Goal: Navigation & Orientation: Find specific page/section

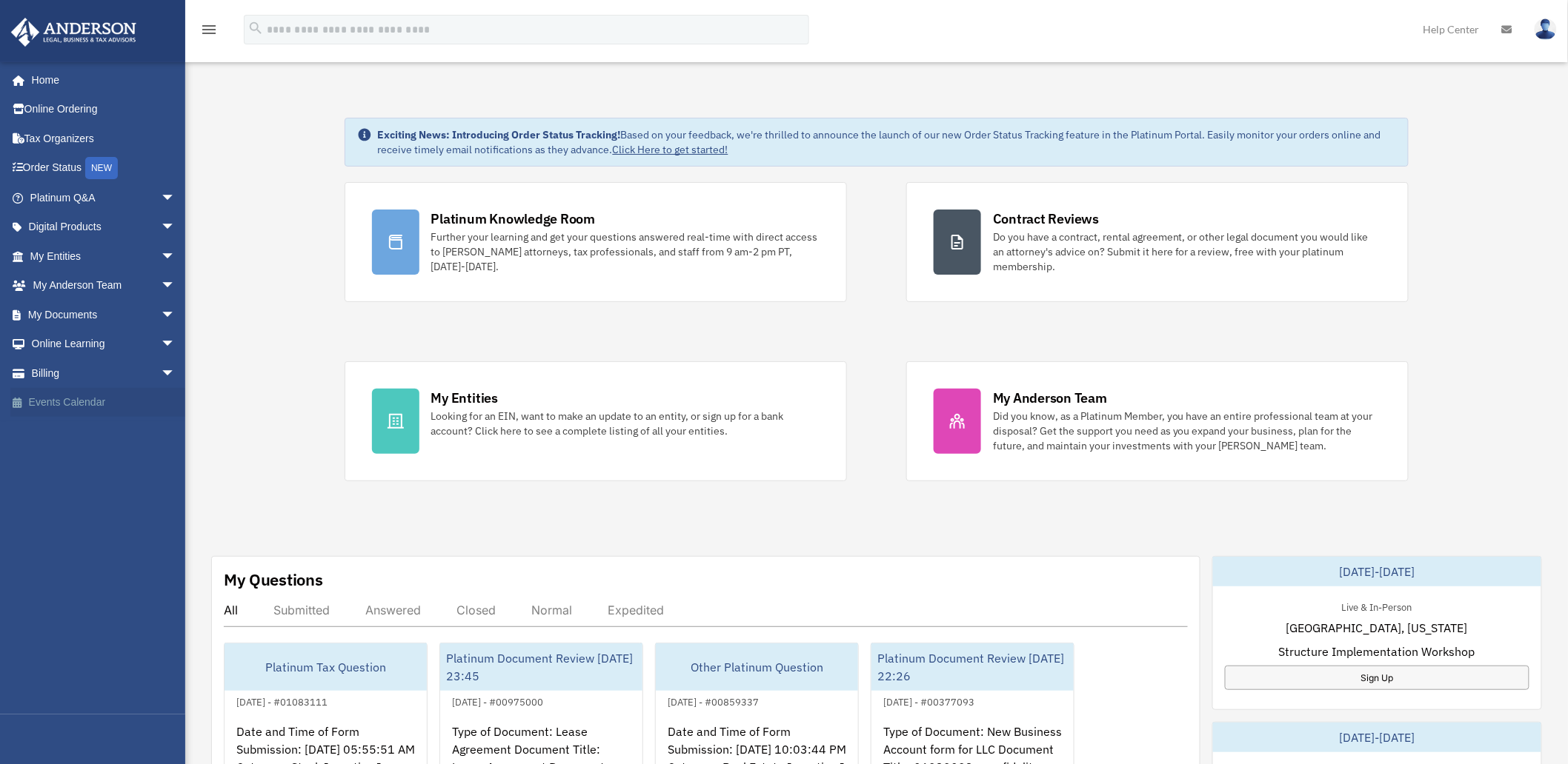
click at [70, 403] on link "Events Calendar" at bounding box center [104, 403] width 188 height 30
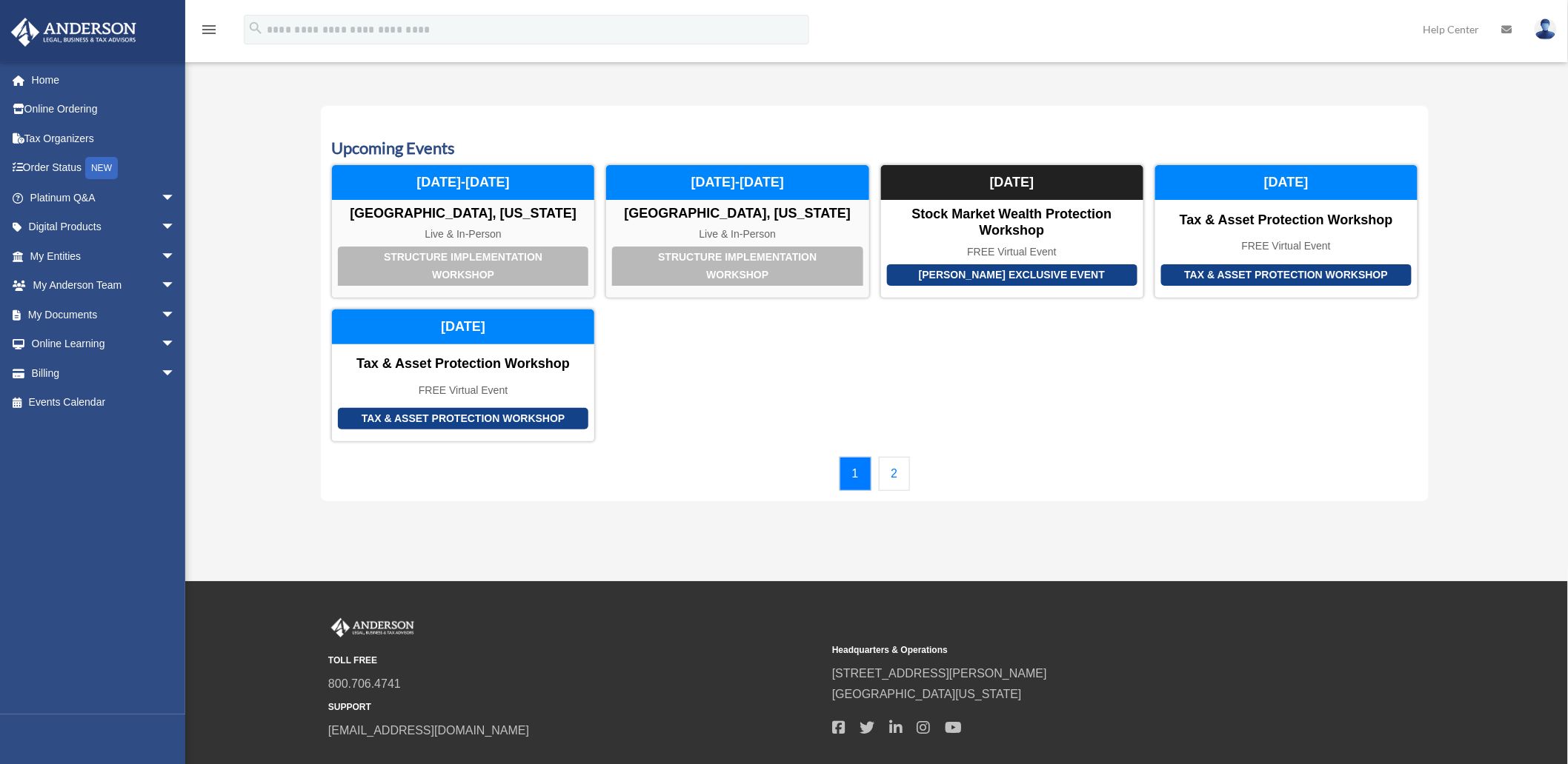
click at [242, 427] on div "Calendar kartikeya.ms.gupta@gmail.com Sign Out kartikeya.ms.gupta@gmail.com Hom…" at bounding box center [784, 291] width 1568 height 456
click at [886, 467] on link "2" at bounding box center [894, 474] width 32 height 34
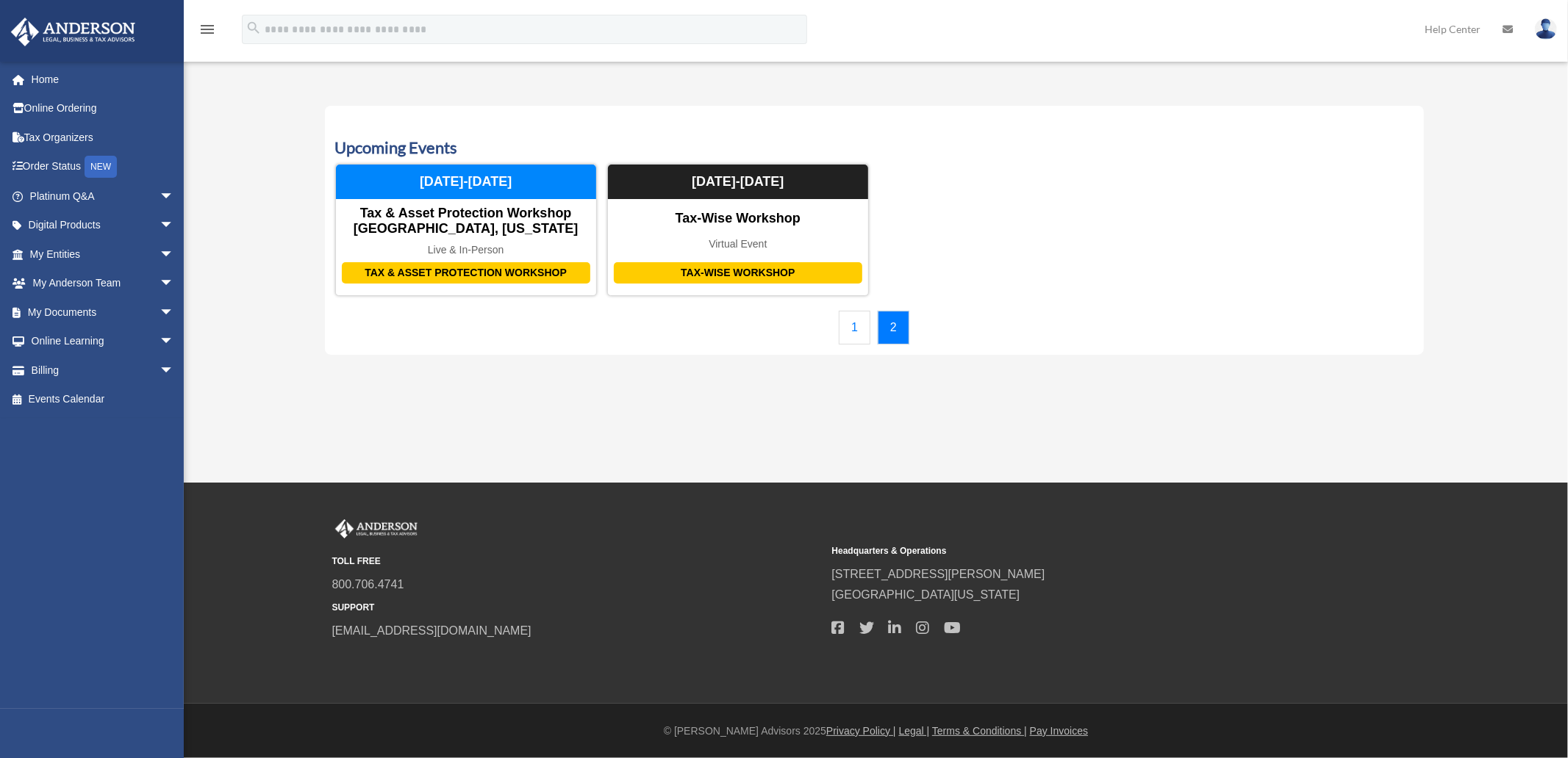
click at [865, 331] on link "1" at bounding box center [855, 328] width 32 height 34
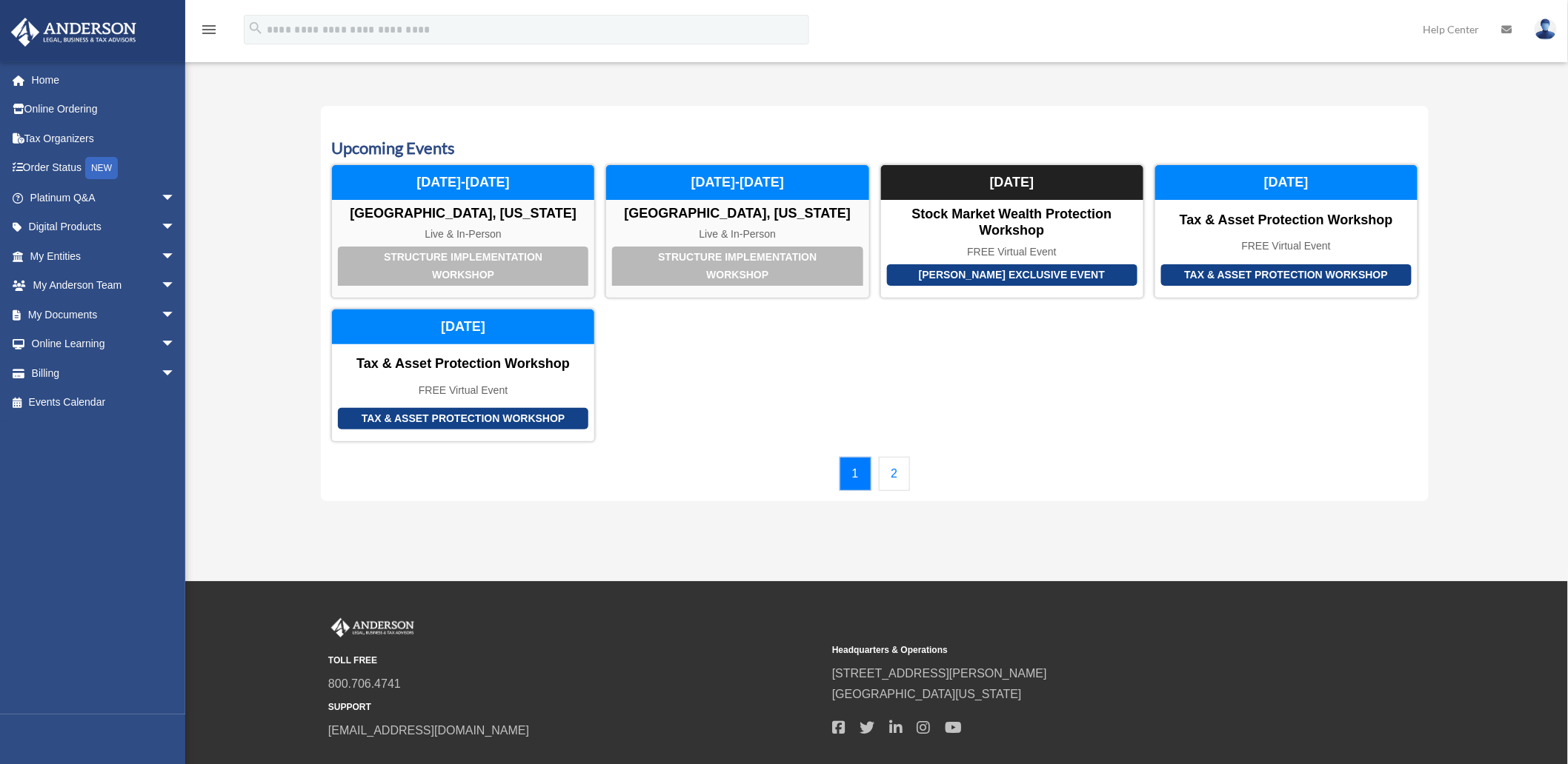
click at [1211, 415] on div "Structure Implementation Workshop Las Vegas, Nevada Live & In-Person November 2…" at bounding box center [875, 302] width 1087 height 277
click at [161, 200] on span "arrow_drop_down" at bounding box center [176, 198] width 30 height 30
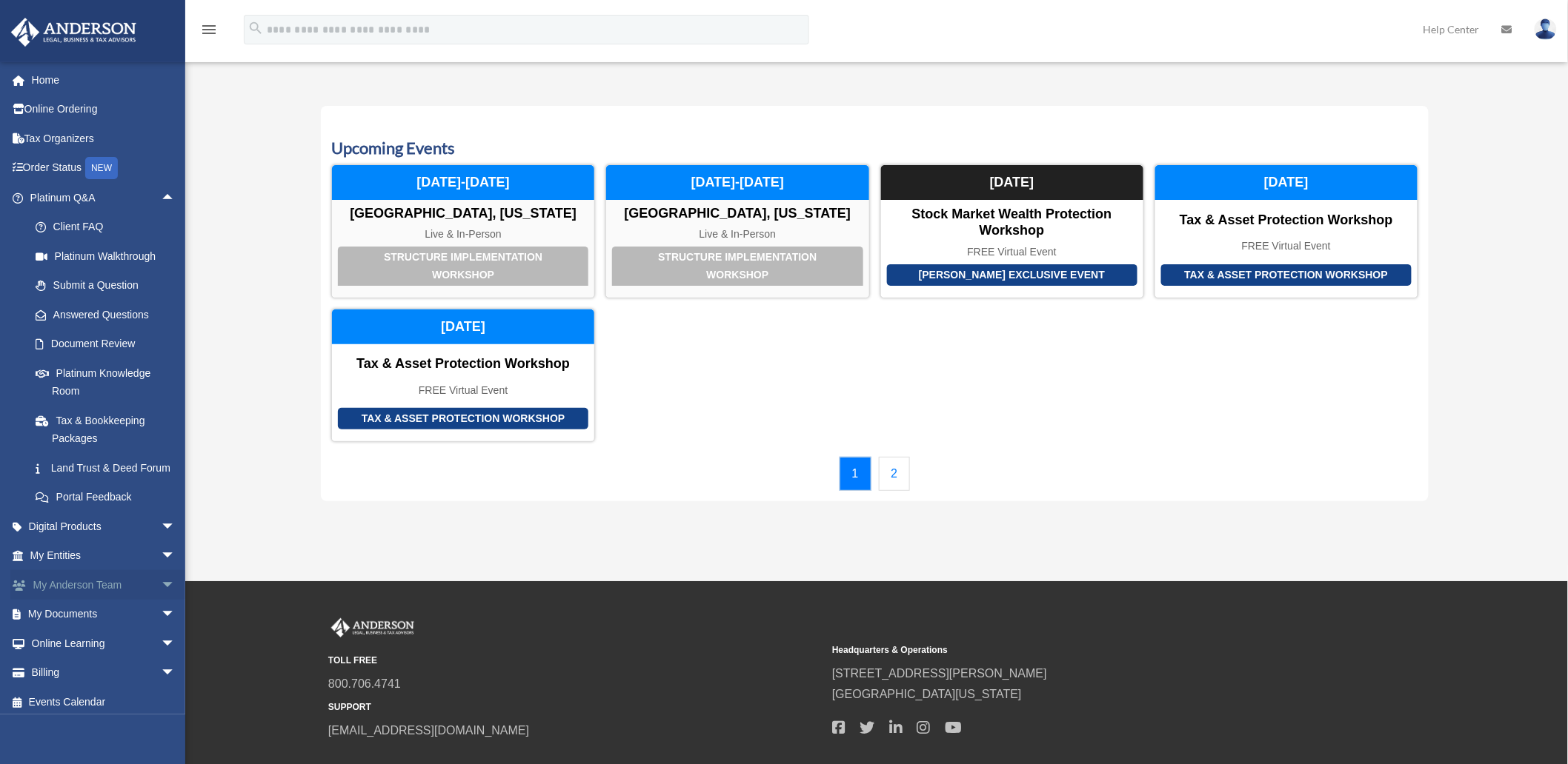
click at [161, 601] on span "arrow_drop_down" at bounding box center [176, 585] width 30 height 30
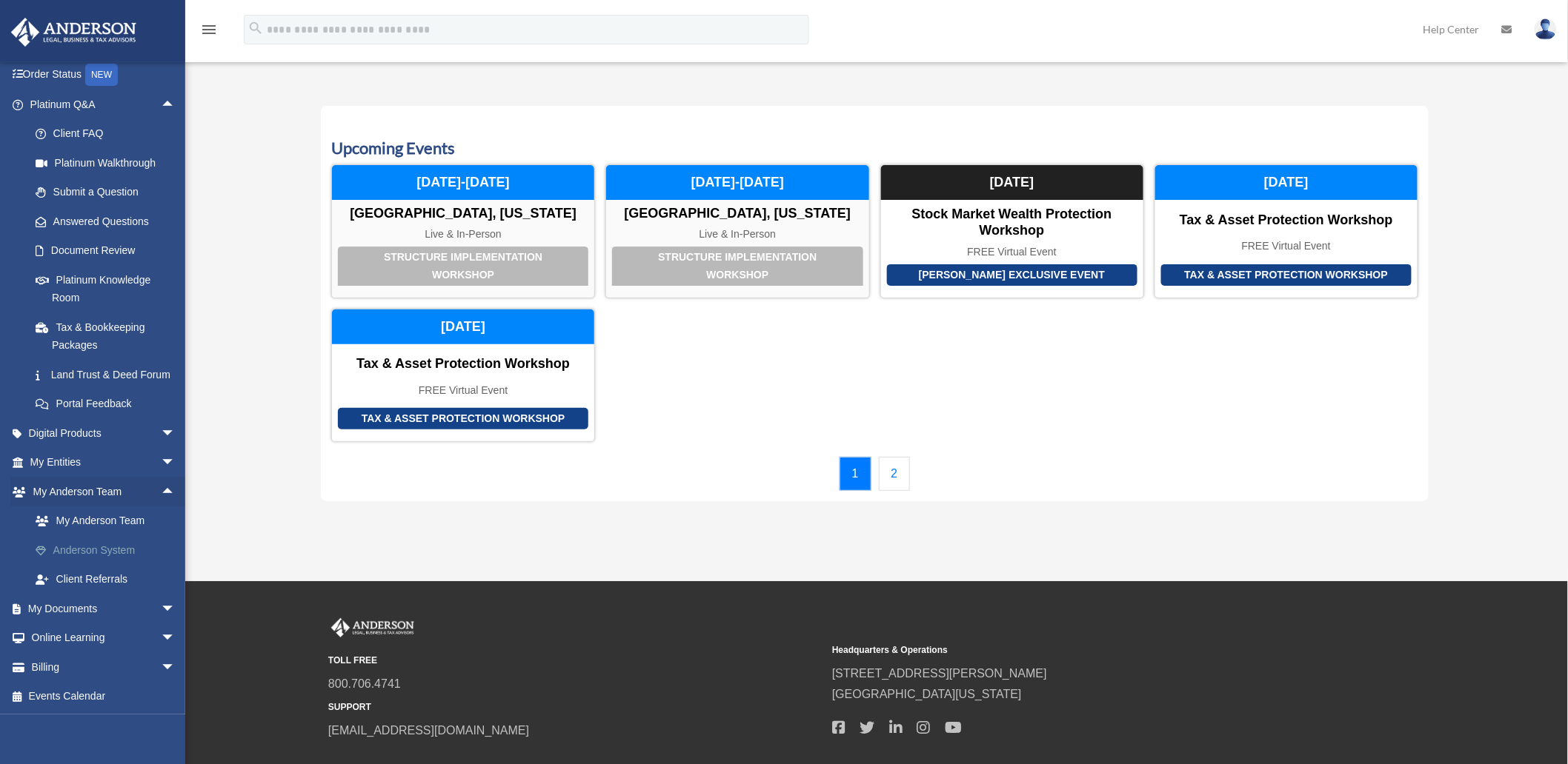
click at [112, 550] on link "Anderson System" at bounding box center [109, 550] width 177 height 30
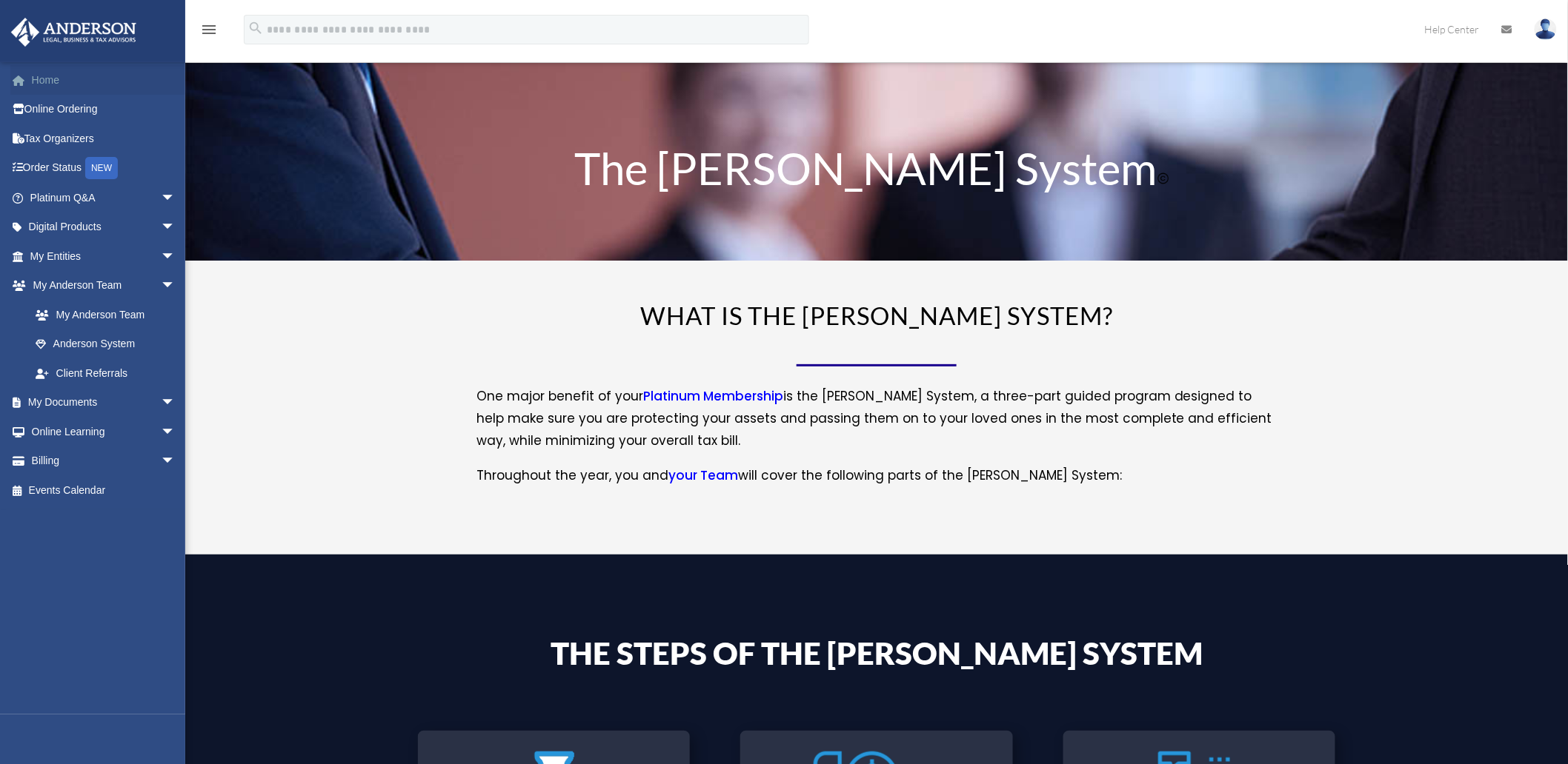
click at [88, 78] on link "Home" at bounding box center [104, 80] width 188 height 30
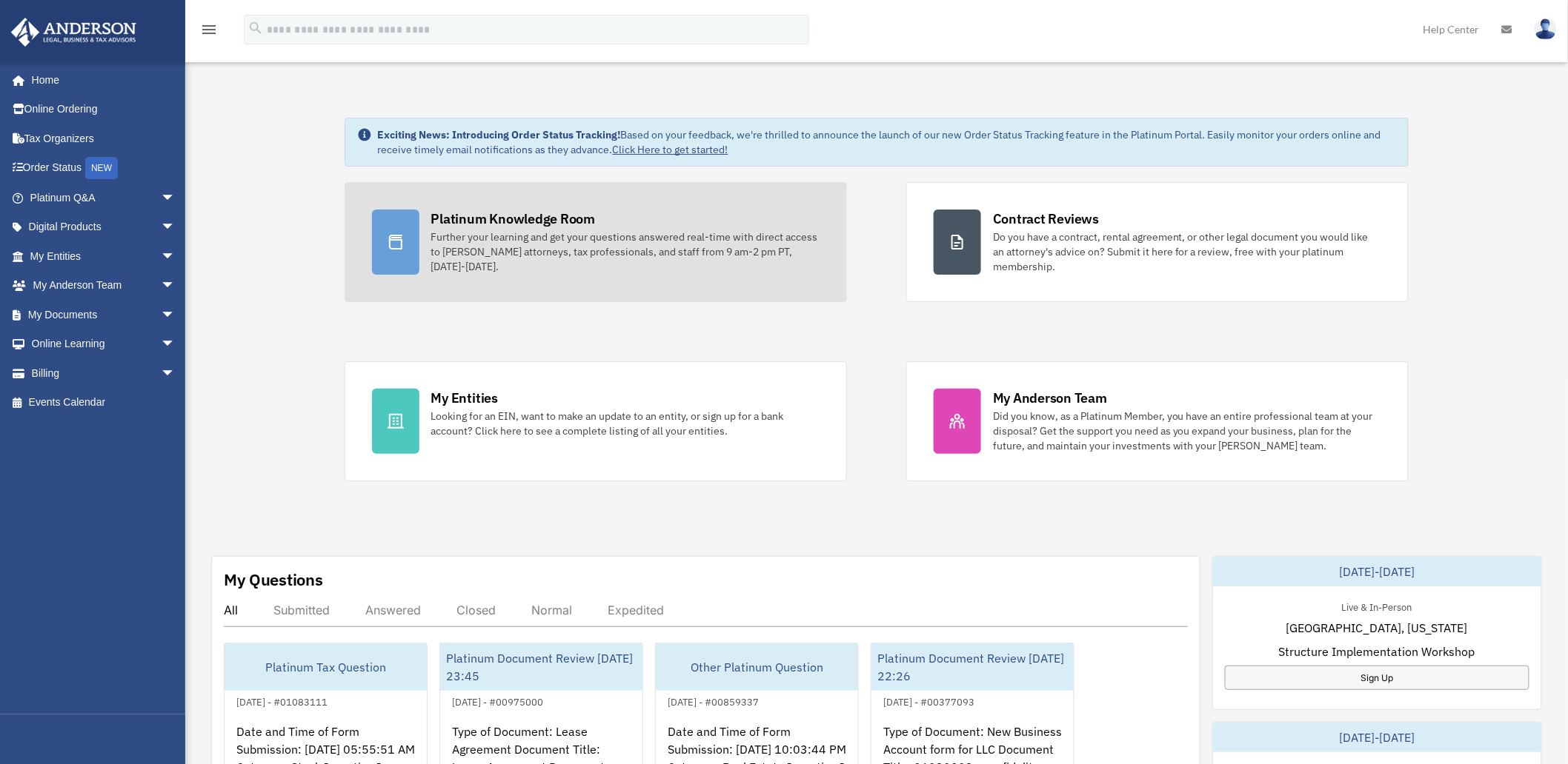
click at [428, 220] on link "Platinum Knowledge Room Further your learning and get your questions answered r…" at bounding box center [596, 242] width 503 height 120
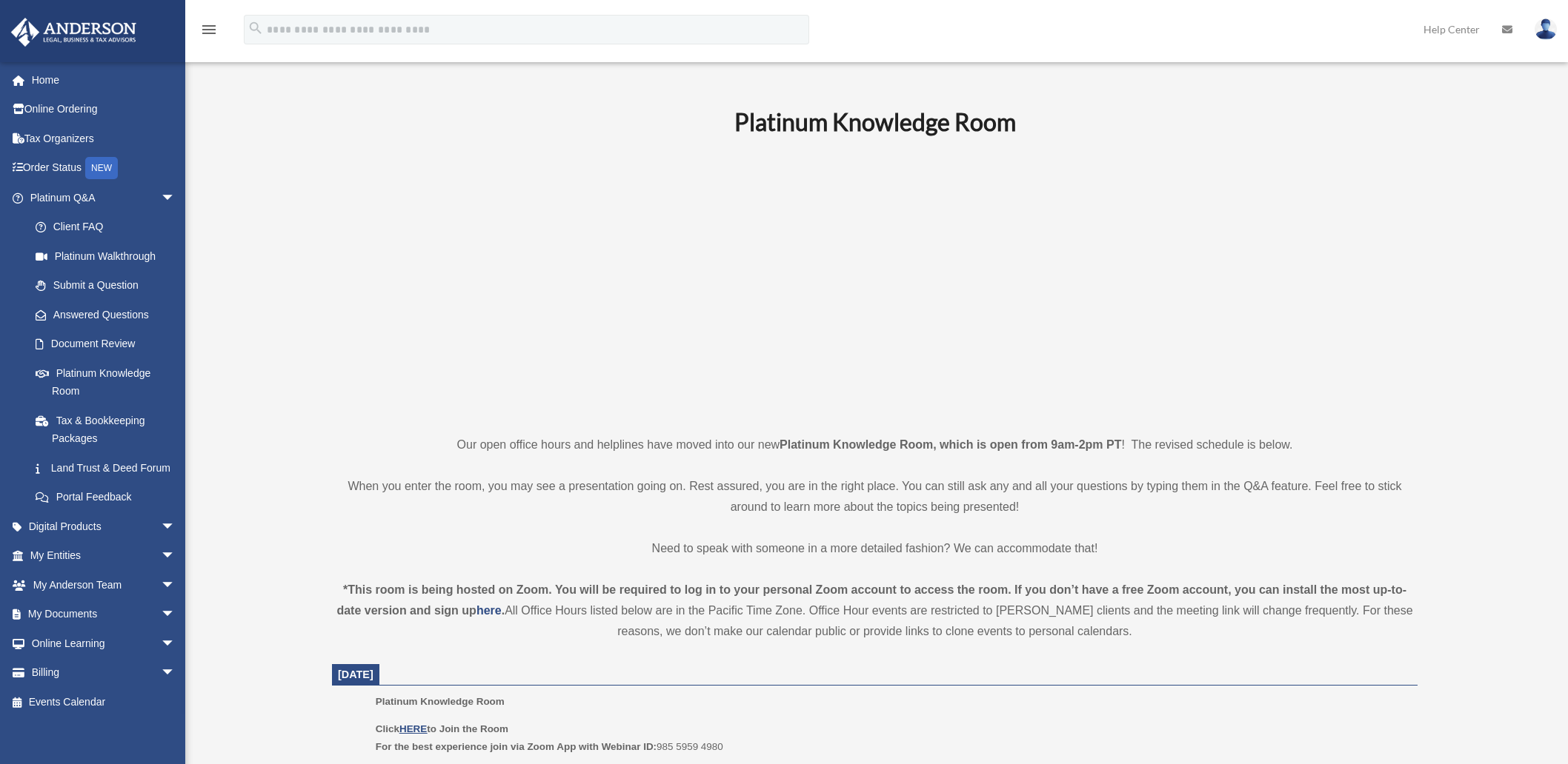
scroll to position [177, 0]
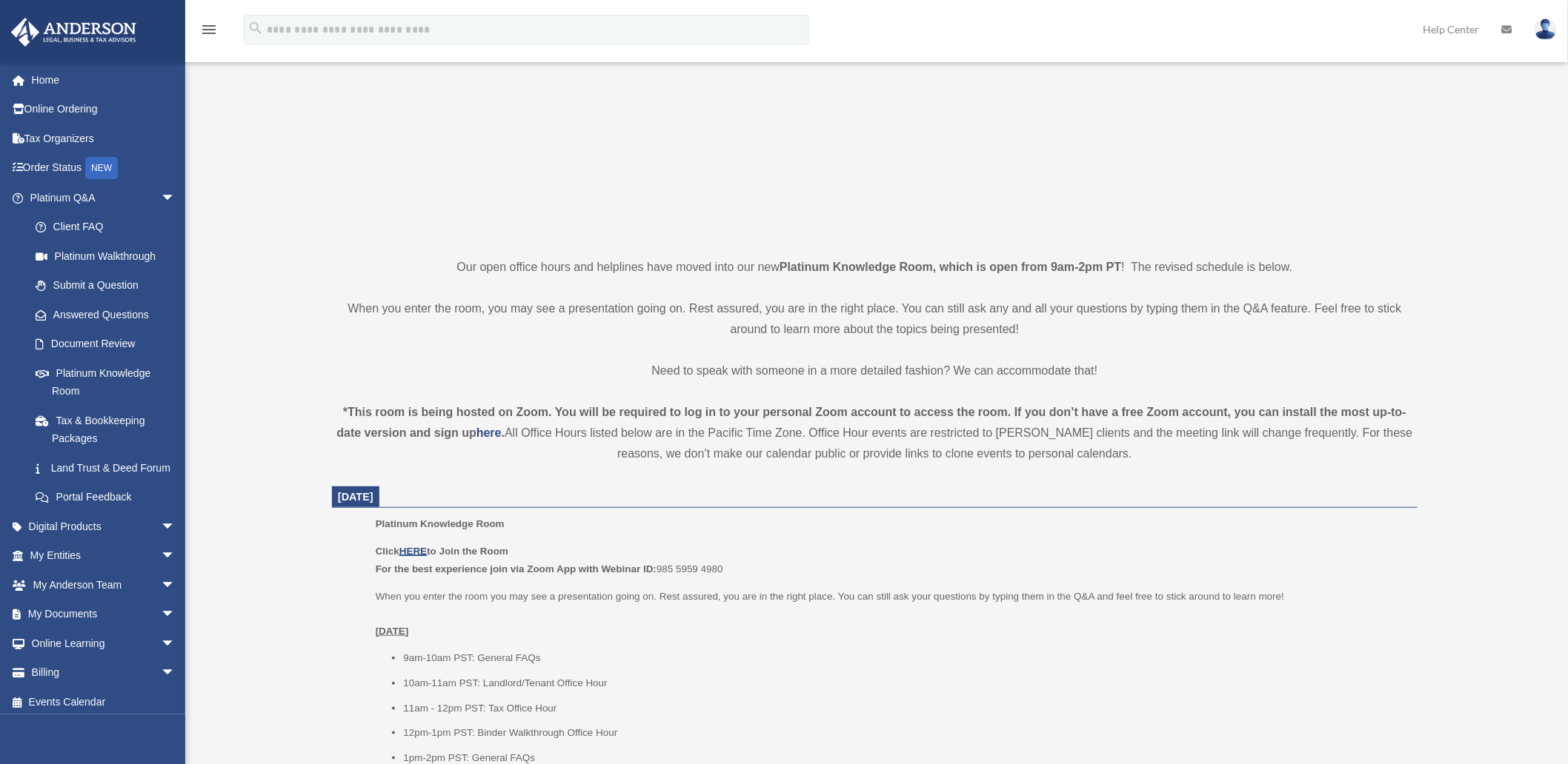
click at [423, 557] on p "Click HERE to Join the Room For the best experience join via Zoom App with Webi…" at bounding box center [891, 560] width 1031 height 35
click at [417, 546] on u "HERE" at bounding box center [413, 552] width 27 height 11
